Goal: Task Accomplishment & Management: Manage account settings

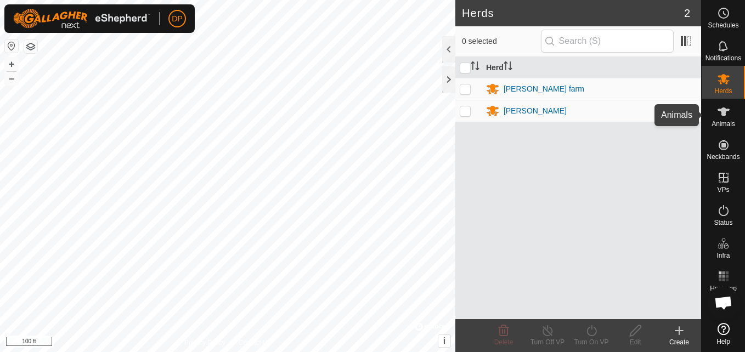
scroll to position [1120, 0]
click at [726, 111] on icon at bounding box center [724, 112] width 12 height 9
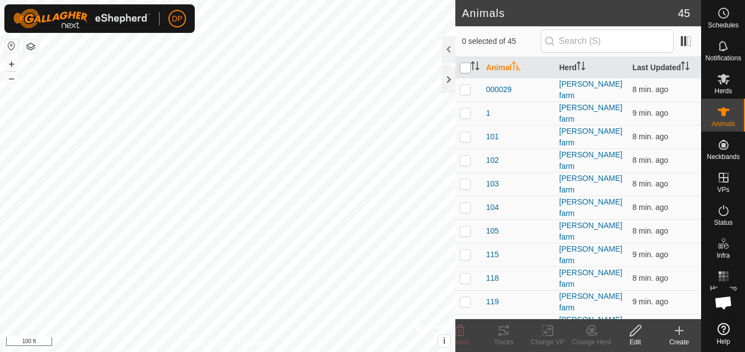
click at [467, 68] on input "checkbox" at bounding box center [465, 68] width 11 height 11
checkbox input "true"
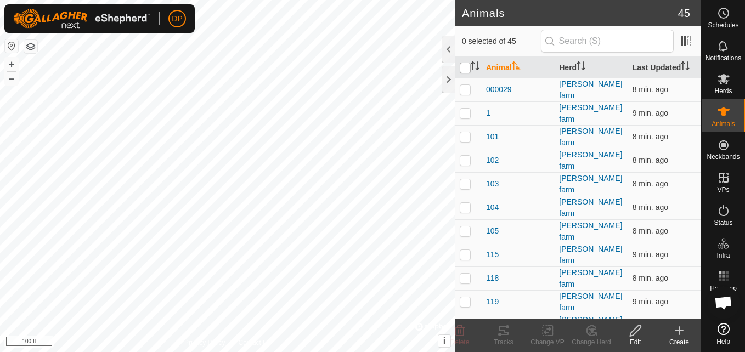
checkbox input "true"
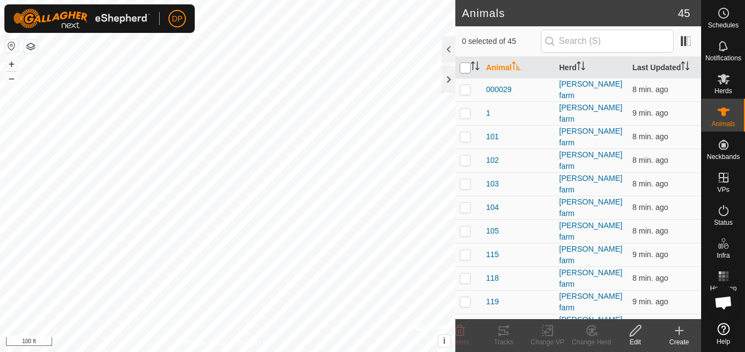
checkbox input "true"
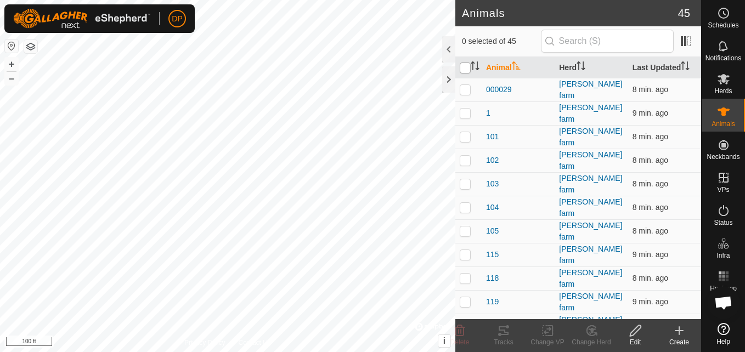
checkbox input "true"
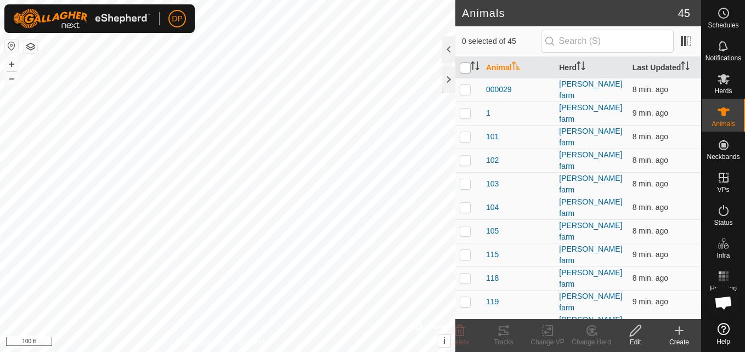
checkbox input "true"
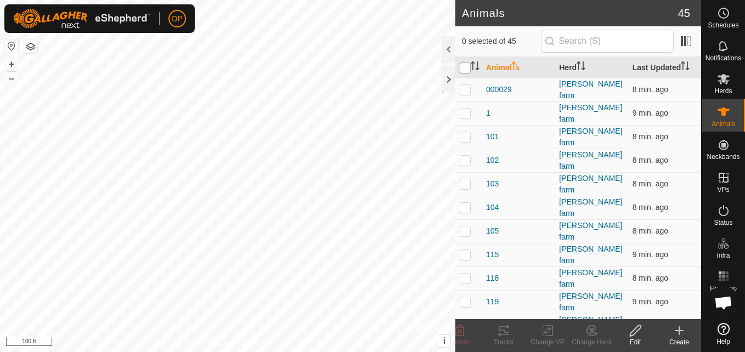
checkbox input "true"
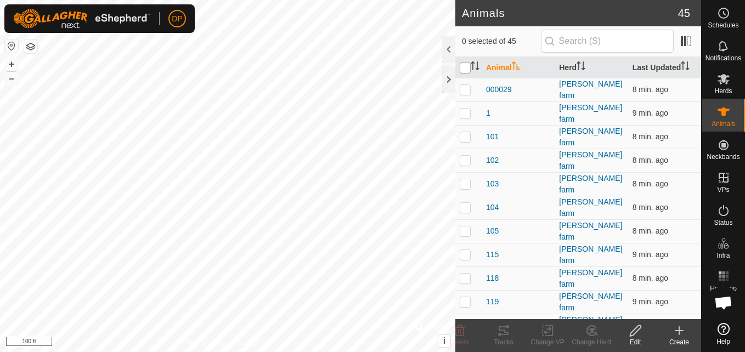
checkbox input "true"
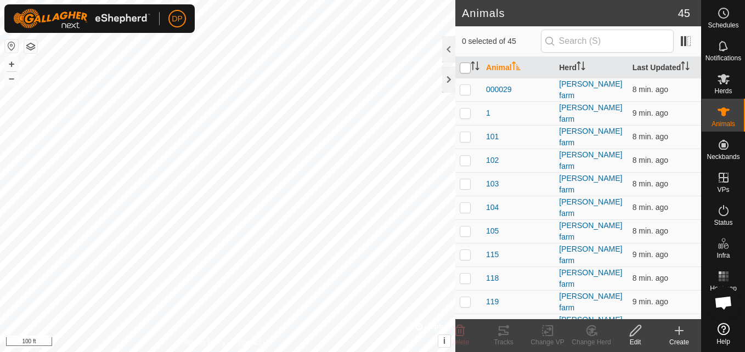
checkbox input "true"
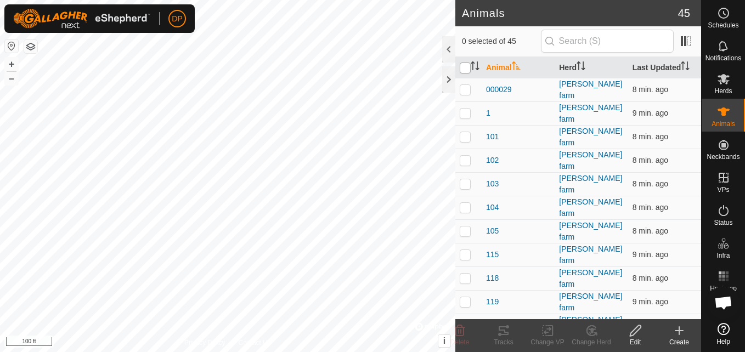
checkbox input "true"
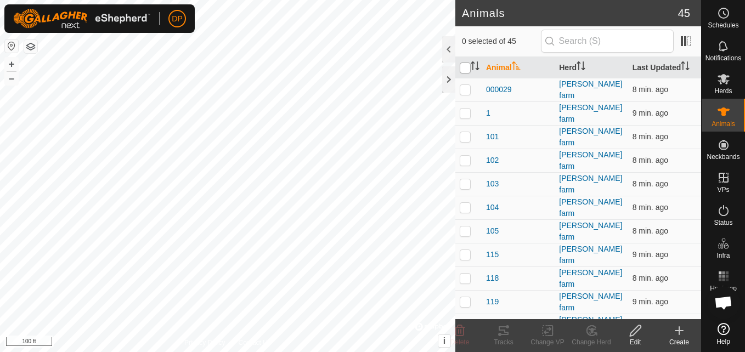
checkbox input "true"
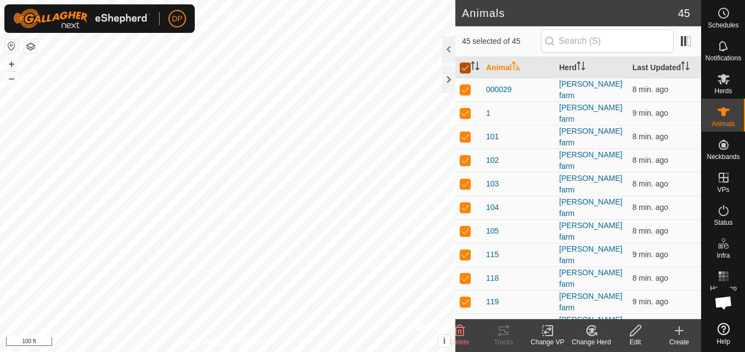
click at [467, 68] on input "checkbox" at bounding box center [465, 68] width 11 height 11
checkbox input "false"
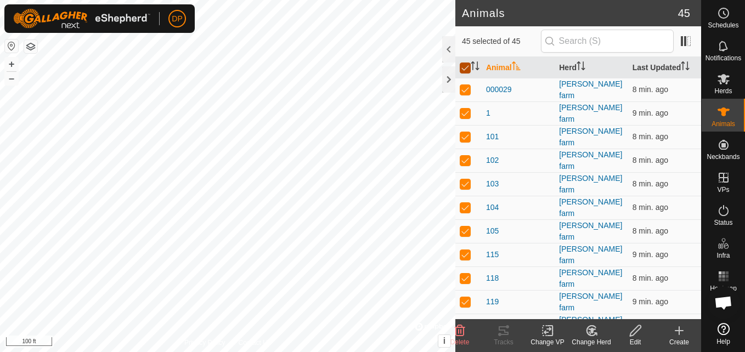
checkbox input "false"
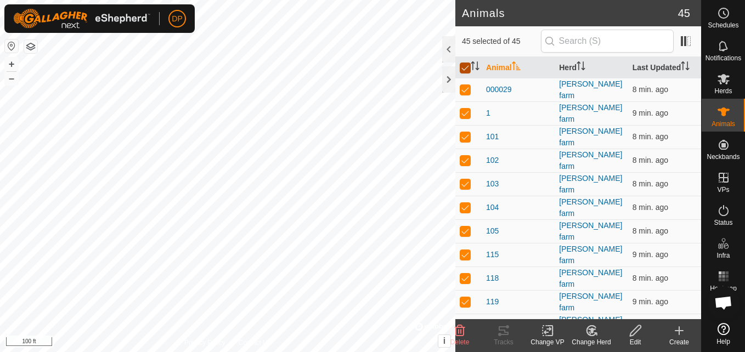
checkbox input "false"
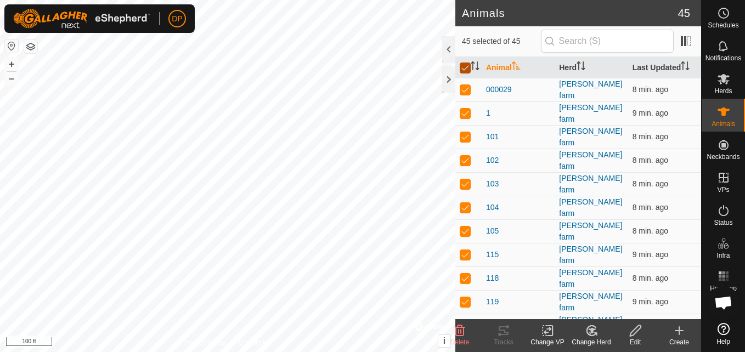
checkbox input "false"
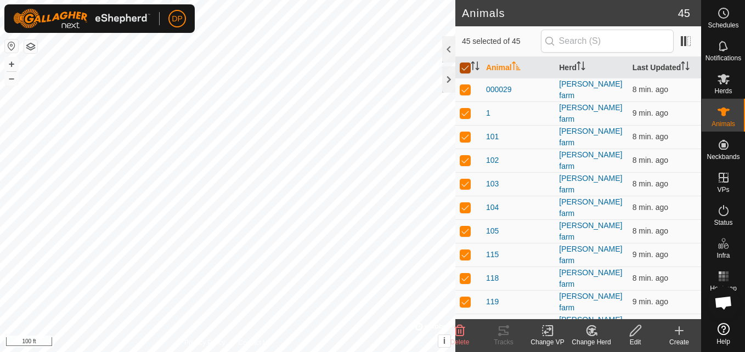
checkbox input "false"
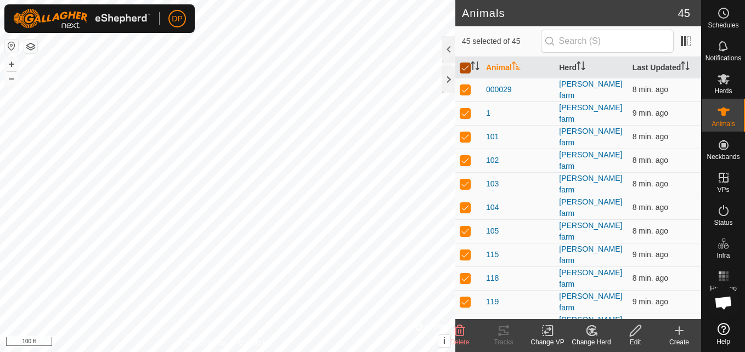
checkbox input "false"
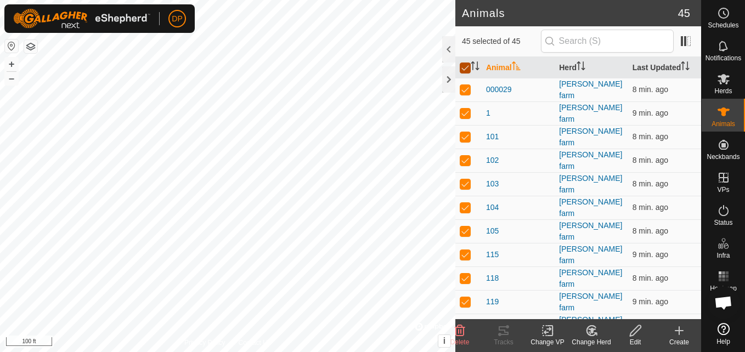
checkbox input "false"
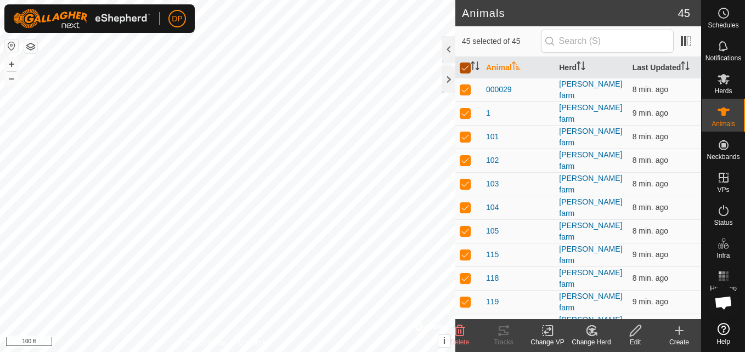
checkbox input "false"
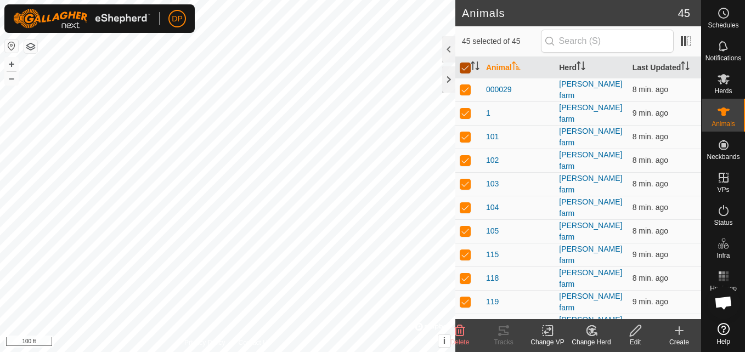
checkbox input "false"
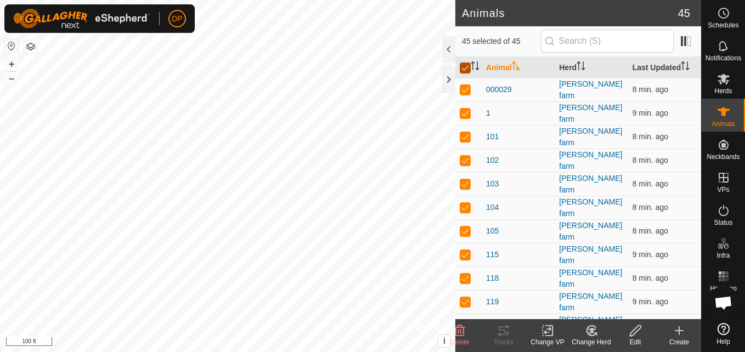
checkbox input "false"
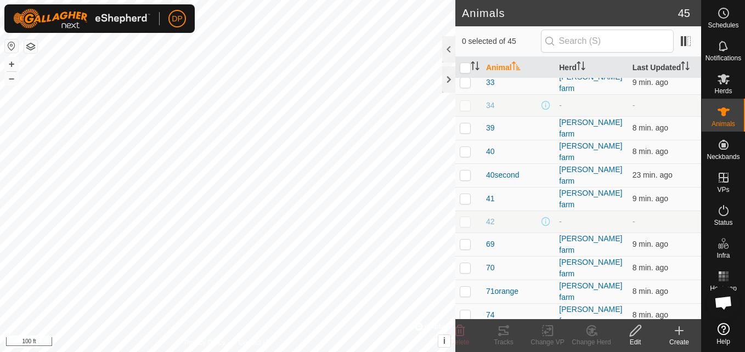
scroll to position [747, 0]
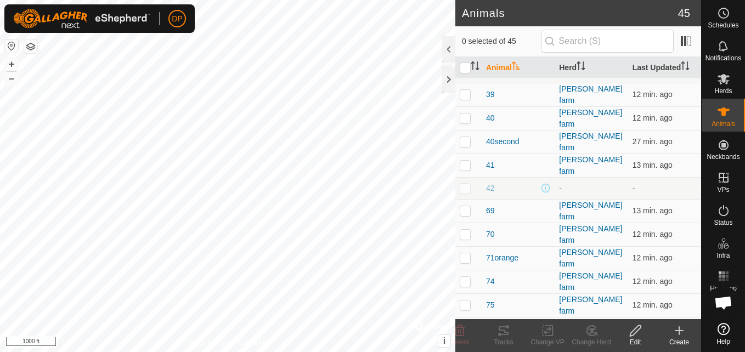
click at [116, 352] on html "DP Schedules Notifications Herds Animals Neckbands VPs Status Infra Heatmap Hel…" at bounding box center [372, 176] width 745 height 352
click at [0, 0] on html "DP Schedules Notifications Herds Animals Neckbands VPs Status Infra Heatmap Hel…" at bounding box center [372, 176] width 745 height 352
drag, startPoint x: 547, startPoint y: 140, endPoint x: 526, endPoint y: 162, distance: 30.3
